Goal: Book appointment/travel/reservation

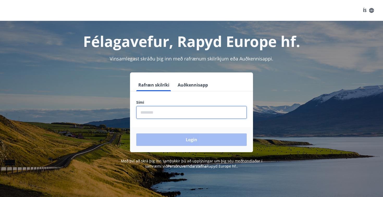
click at [181, 114] on input "phone" at bounding box center [191, 112] width 111 height 13
type input "********"
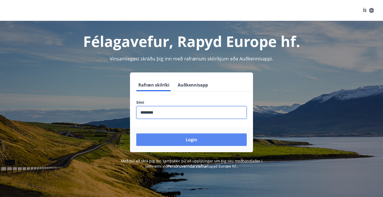
click at [191, 138] on button "Login" at bounding box center [191, 139] width 111 height 13
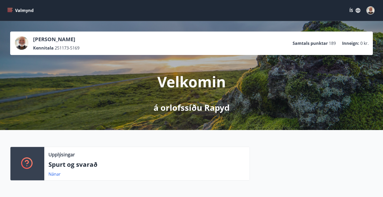
click at [196, 109] on p "á orlofssíðu Rapyd" at bounding box center [192, 107] width 76 height 11
click at [192, 83] on p "Velkomin" at bounding box center [191, 82] width 69 height 20
click at [20, 11] on button "Valmynd" at bounding box center [20, 10] width 29 height 9
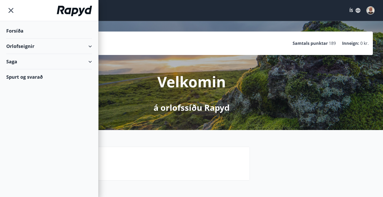
click at [31, 46] on div "Orlofseignir" at bounding box center [49, 46] width 86 height 15
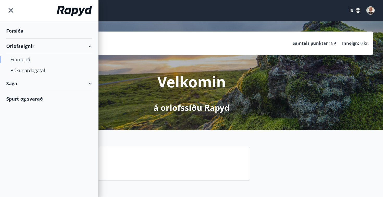
click at [27, 60] on div "Framboð" at bounding box center [48, 59] width 77 height 11
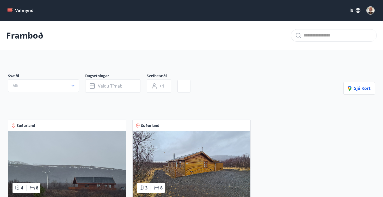
click at [11, 11] on icon "menu" at bounding box center [9, 10] width 5 height 5
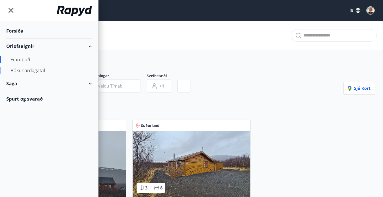
click at [33, 71] on div "Bókunardagatal" at bounding box center [48, 70] width 77 height 11
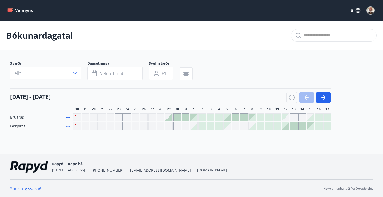
scroll to position [1, 0]
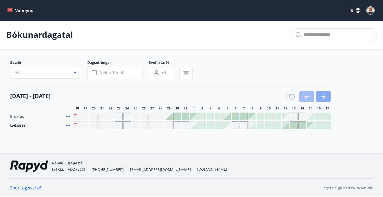
click at [324, 95] on icon "button" at bounding box center [323, 97] width 6 height 6
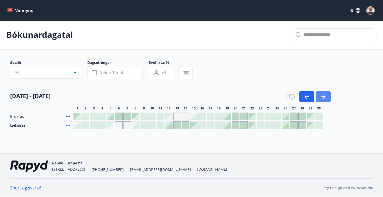
click at [323, 98] on icon "button" at bounding box center [323, 97] width 6 height 6
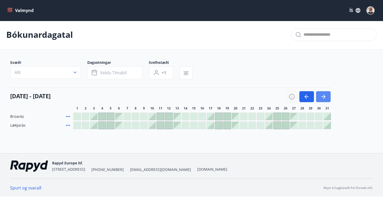
click at [323, 98] on icon "button" at bounding box center [323, 97] width 6 height 6
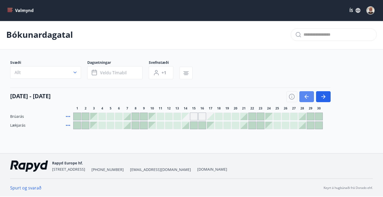
click at [307, 96] on icon "button" at bounding box center [307, 96] width 4 height 1
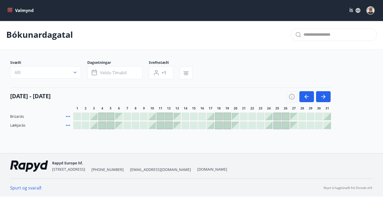
click at [277, 114] on div at bounding box center [277, 116] width 7 height 7
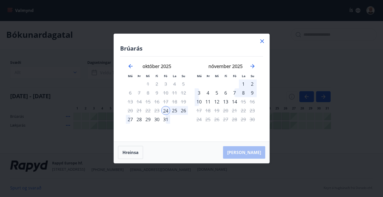
click at [141, 119] on div "28" at bounding box center [139, 119] width 9 height 9
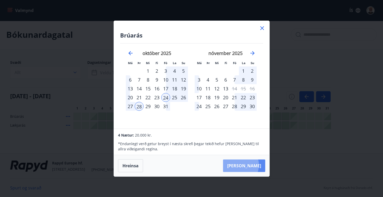
click at [257, 165] on button "[PERSON_NAME]" at bounding box center [244, 166] width 42 height 13
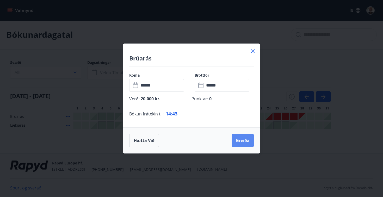
click at [247, 141] on button "Greiða" at bounding box center [243, 140] width 22 height 13
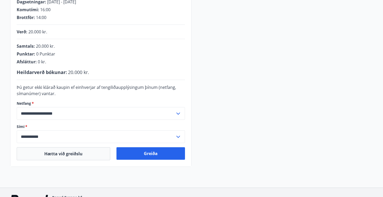
scroll to position [98, 0]
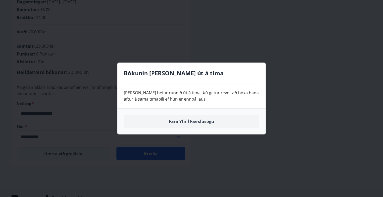
click at [189, 121] on button "Fara yfir í færslusögu" at bounding box center [192, 121] width 136 height 13
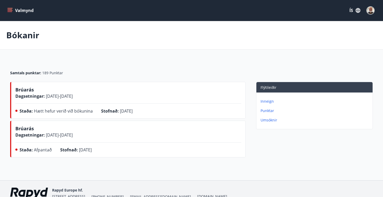
click at [10, 11] on icon "menu" at bounding box center [9, 10] width 5 height 5
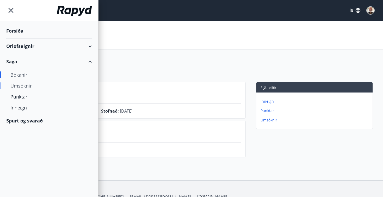
click at [24, 86] on div "Umsóknir" at bounding box center [48, 85] width 77 height 11
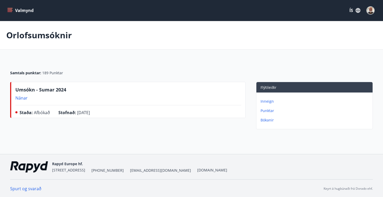
click at [8, 10] on icon "menu" at bounding box center [9, 10] width 5 height 5
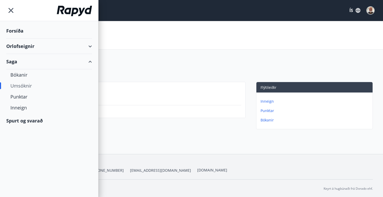
click at [23, 44] on div "Orlofseignir" at bounding box center [49, 46] width 86 height 15
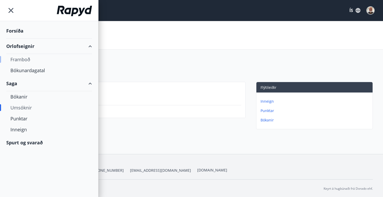
click at [25, 60] on div "Framboð" at bounding box center [48, 59] width 77 height 11
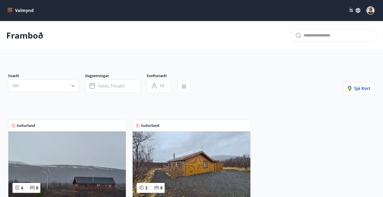
click at [9, 11] on icon "menu" at bounding box center [9, 10] width 5 height 5
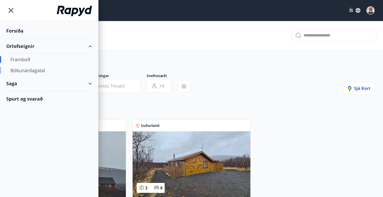
click at [30, 73] on div "Bókunardagatal" at bounding box center [48, 70] width 77 height 11
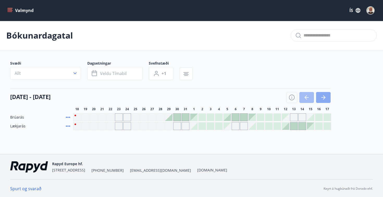
click at [324, 96] on icon "button" at bounding box center [323, 97] width 6 height 6
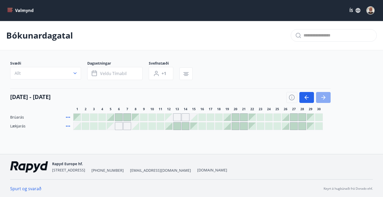
click at [324, 96] on icon "button" at bounding box center [323, 97] width 6 height 6
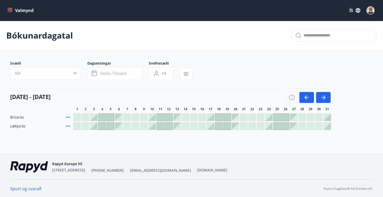
click at [278, 117] on div at bounding box center [277, 117] width 7 height 7
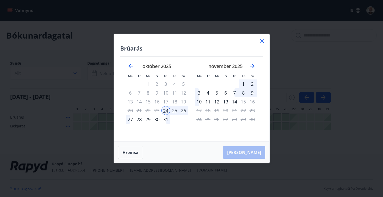
click at [148, 120] on div "29" at bounding box center [148, 119] width 9 height 9
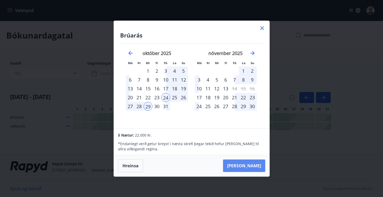
click at [252, 166] on button "[PERSON_NAME]" at bounding box center [244, 166] width 42 height 13
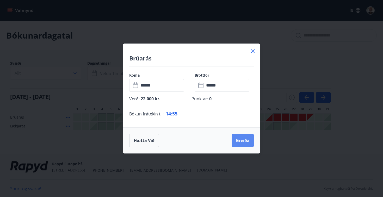
click at [245, 140] on button "Greiða" at bounding box center [243, 140] width 22 height 13
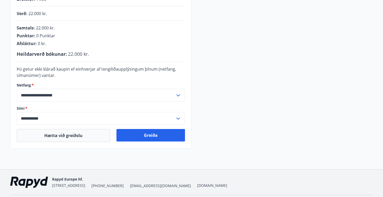
scroll to position [148, 0]
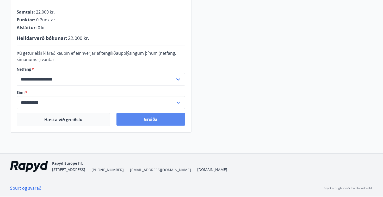
click at [148, 123] on button "Greiða" at bounding box center [151, 119] width 69 height 13
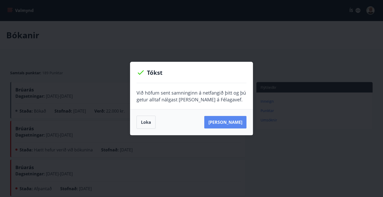
click at [231, 124] on button "[PERSON_NAME]" at bounding box center [225, 122] width 42 height 13
click at [147, 125] on button "Loka" at bounding box center [146, 122] width 19 height 13
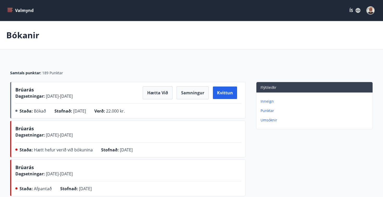
click at [268, 120] on p "Umsóknir" at bounding box center [316, 120] width 110 height 5
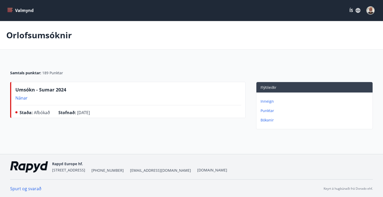
click at [266, 111] on p "Punktar" at bounding box center [316, 110] width 110 height 5
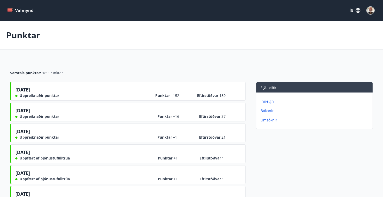
click at [266, 102] on p "Inneign" at bounding box center [316, 101] width 110 height 5
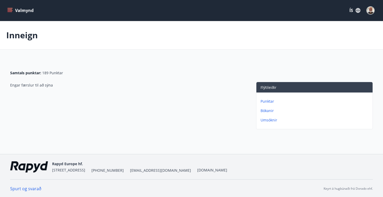
click at [7, 8] on icon "menu" at bounding box center [9, 10] width 5 height 5
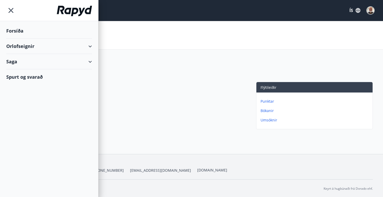
click at [15, 62] on div "Saga" at bounding box center [49, 61] width 86 height 15
click at [19, 72] on div "Bókanir" at bounding box center [48, 74] width 77 height 11
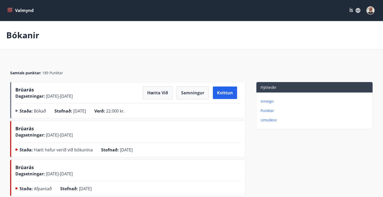
click at [10, 9] on icon "menu" at bounding box center [10, 9] width 5 height 1
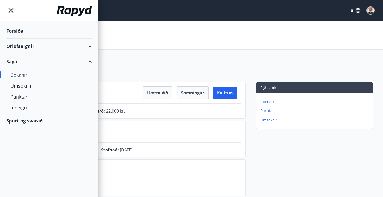
click at [17, 44] on div "Orlofseignir" at bounding box center [49, 46] width 86 height 15
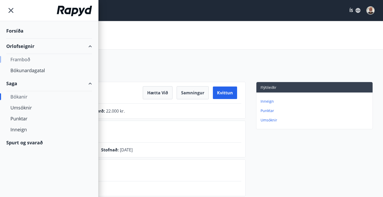
click at [24, 61] on div "Framboð" at bounding box center [48, 59] width 77 height 11
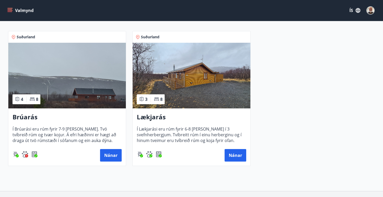
scroll to position [89, 0]
